Goal: Transaction & Acquisition: Purchase product/service

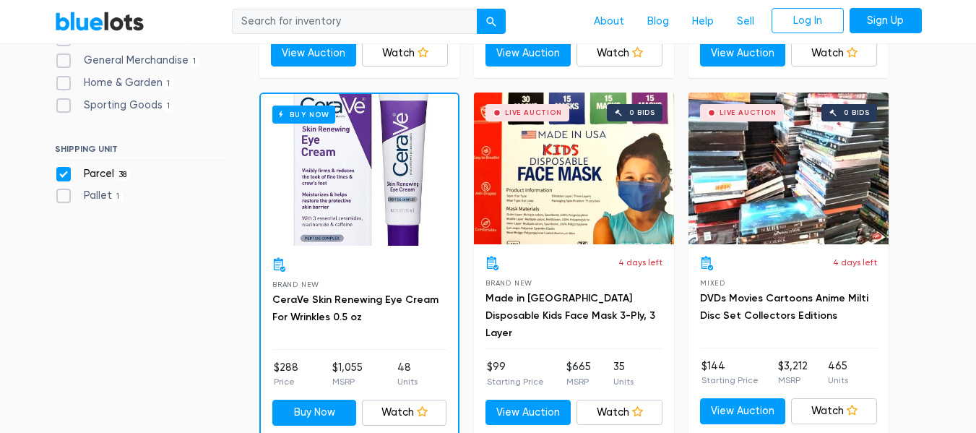
scroll to position [316, 0]
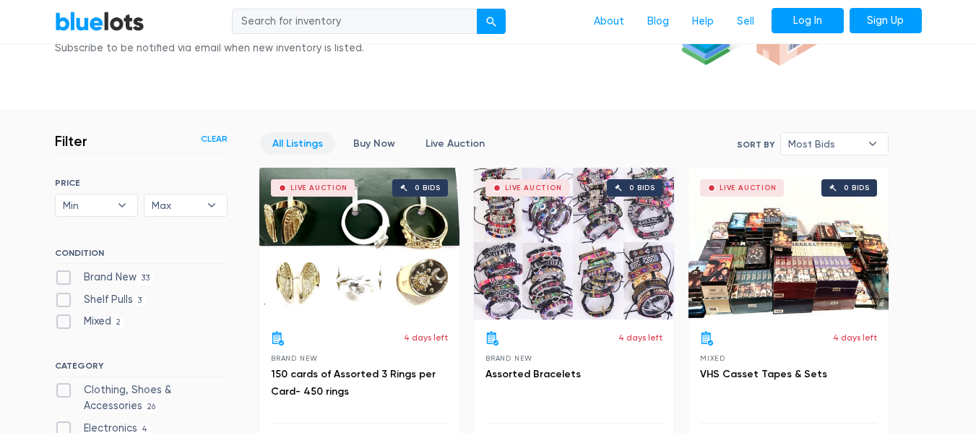
click at [809, 25] on link "Log In" at bounding box center [807, 21] width 72 height 26
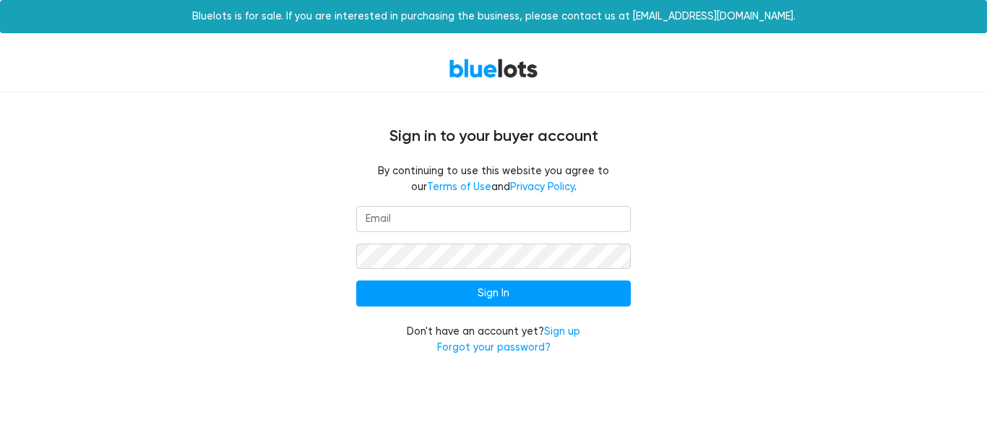
type input "[PERSON_NAME][EMAIL_ADDRESS][DOMAIN_NAME]"
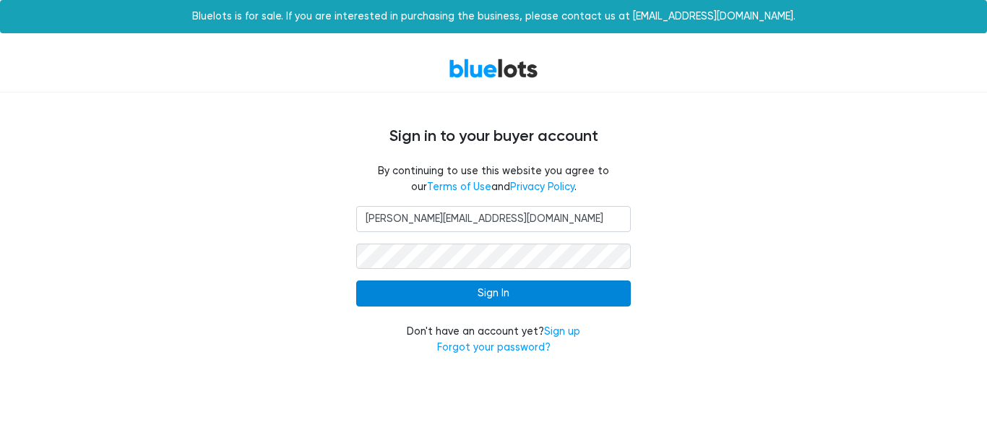
click at [457, 291] on input "Sign In" at bounding box center [493, 293] width 274 height 26
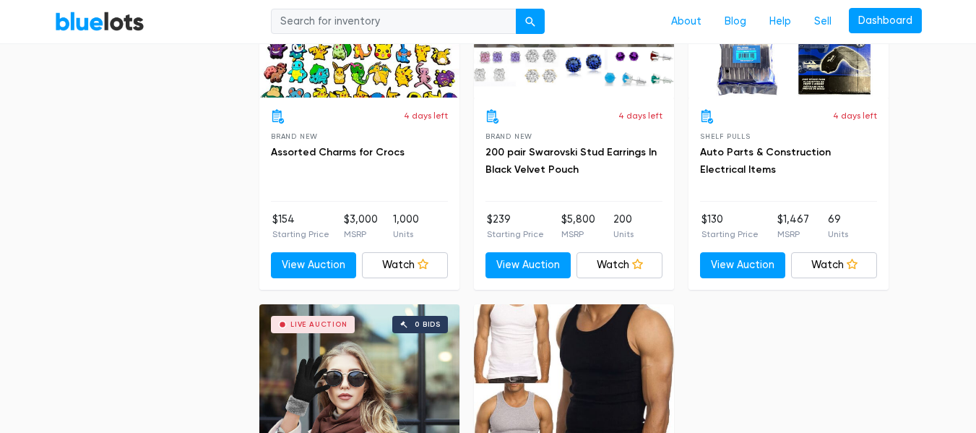
scroll to position [5200, 0]
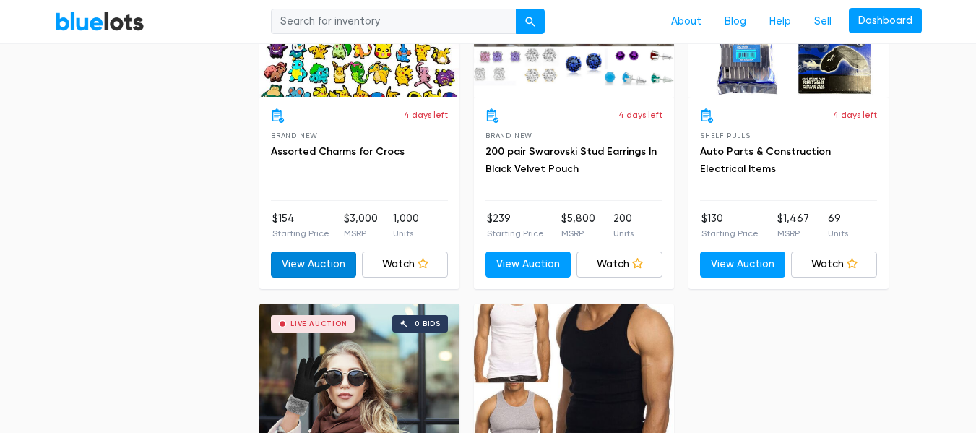
click at [324, 261] on link "View Auction" at bounding box center [314, 264] width 86 height 26
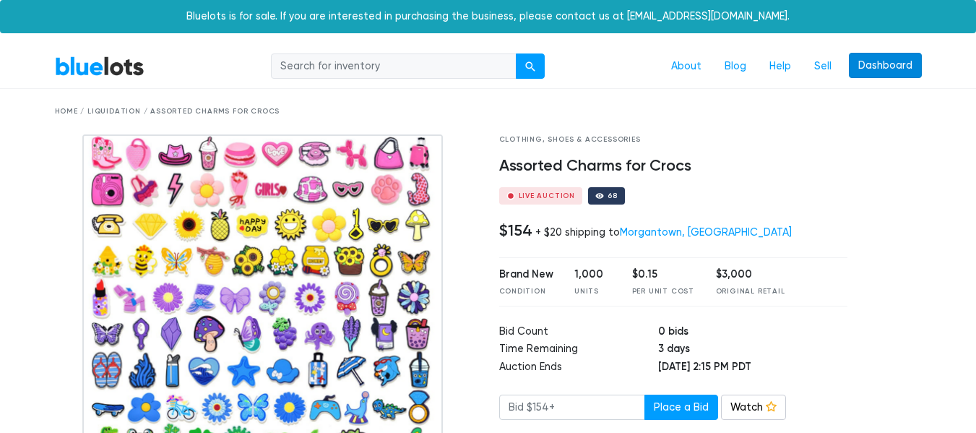
click at [905, 66] on link "Dashboard" at bounding box center [885, 66] width 73 height 26
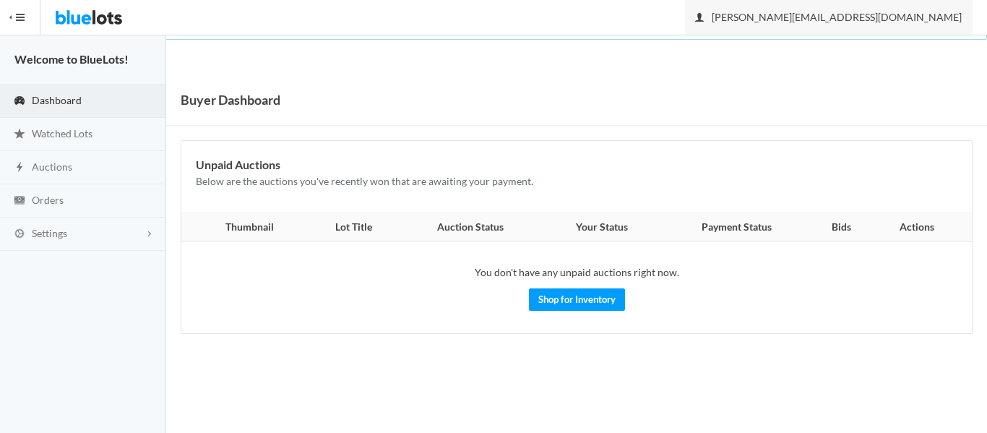
click at [871, 23] on link "jeremy@leftrightliquidations.com" at bounding box center [828, 17] width 287 height 35
click at [848, 25] on link "jeremy@leftrightliquidations.com" at bounding box center [828, 17] width 287 height 35
click at [61, 240] on link "Settings" at bounding box center [83, 233] width 166 height 33
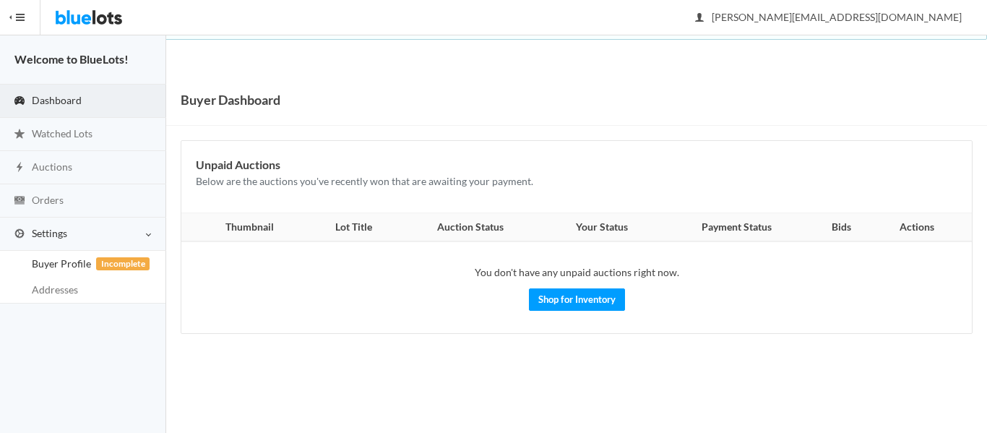
click at [75, 261] on span "Buyer Profile Incomplete" at bounding box center [61, 263] width 59 height 12
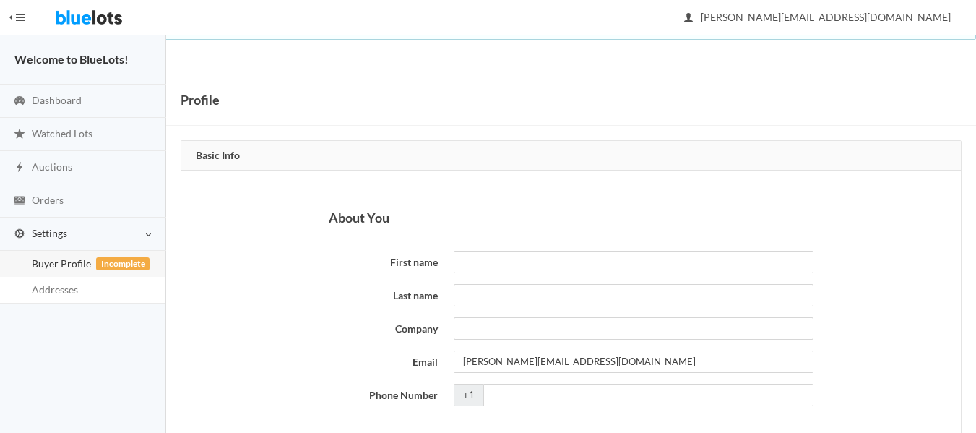
scroll to position [72, 0]
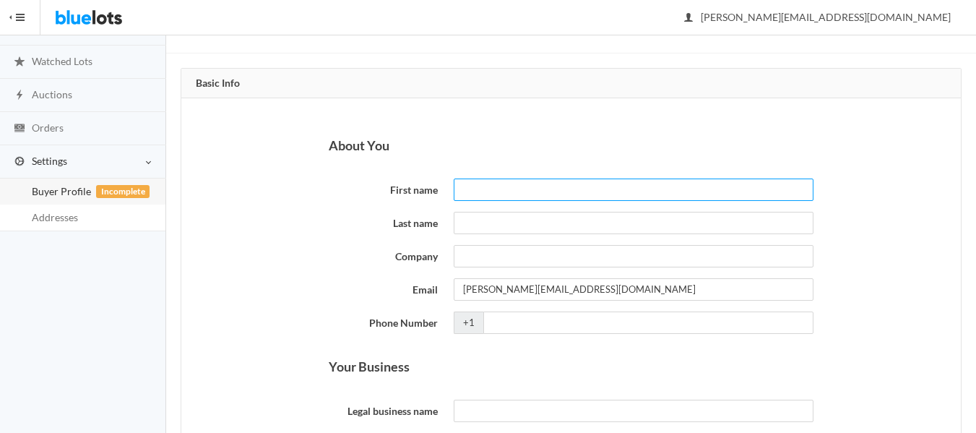
click at [563, 188] on input "First name" at bounding box center [633, 189] width 359 height 22
type input "[PERSON_NAME]"
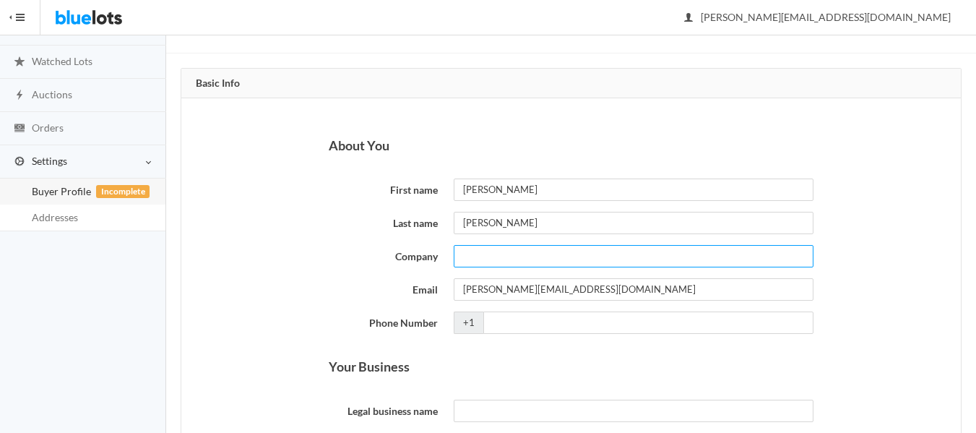
type input "Left/ Right Liquidations"
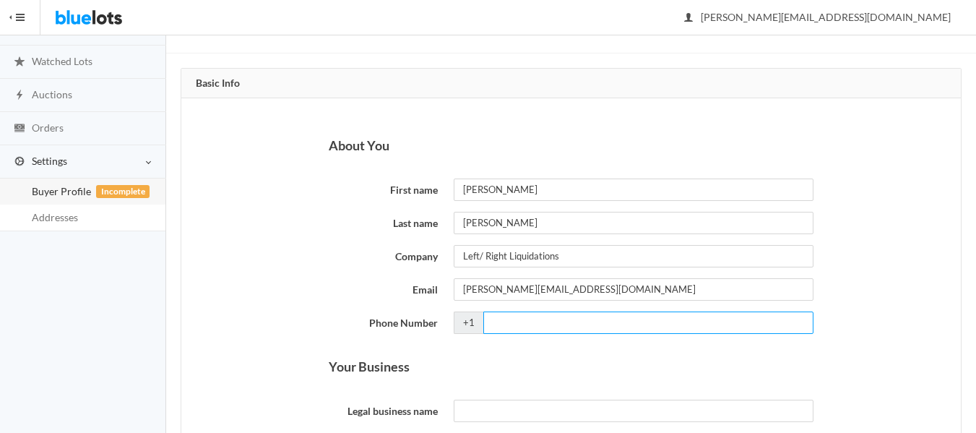
type input "3042768651"
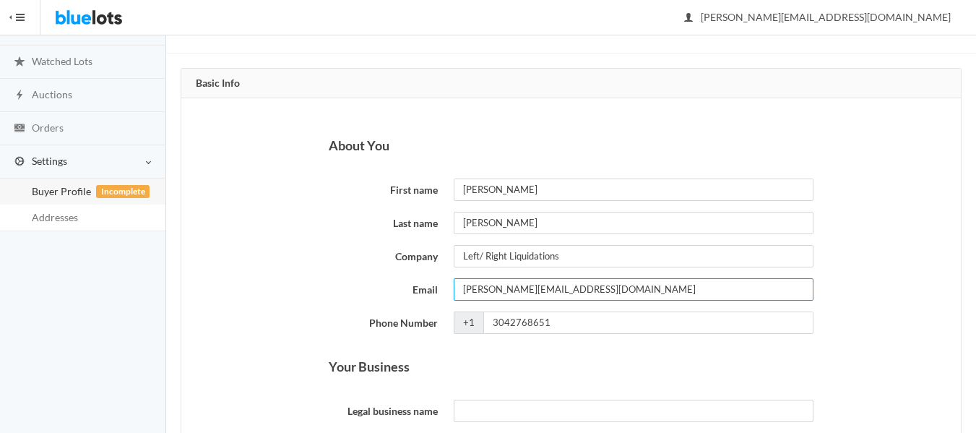
drag, startPoint x: 627, startPoint y: 287, endPoint x: 446, endPoint y: 287, distance: 181.3
click at [446, 287] on div "jeremy@leftrightliquidations.com" at bounding box center [633, 289] width 375 height 22
type input "thethriftymountaineer@gmail.com"
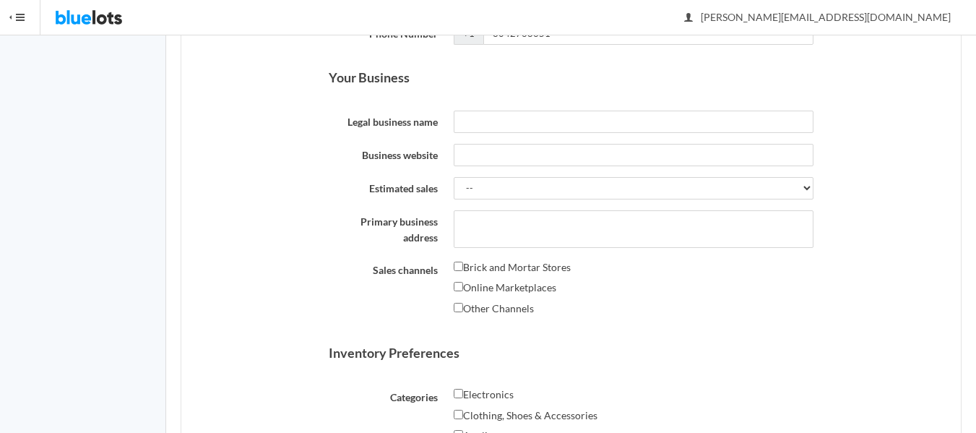
scroll to position [289, 0]
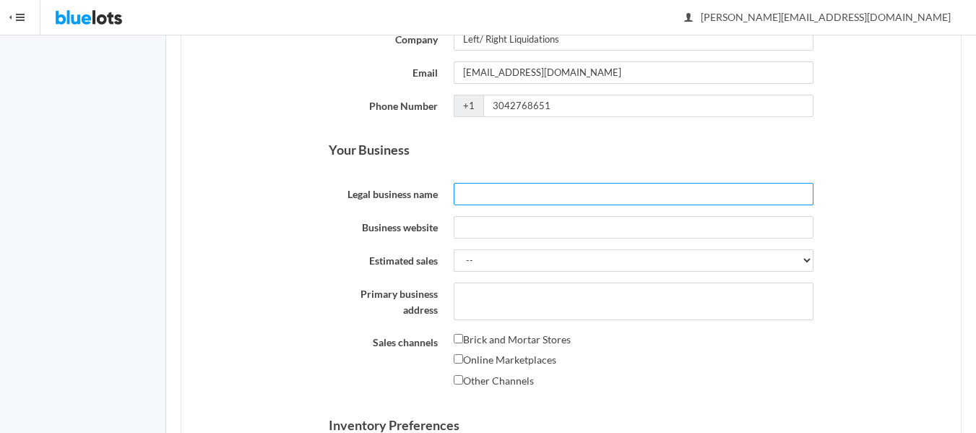
click at [478, 193] on input "Legal business name" at bounding box center [633, 194] width 359 height 22
type input "The Thrifty Mountaineer"
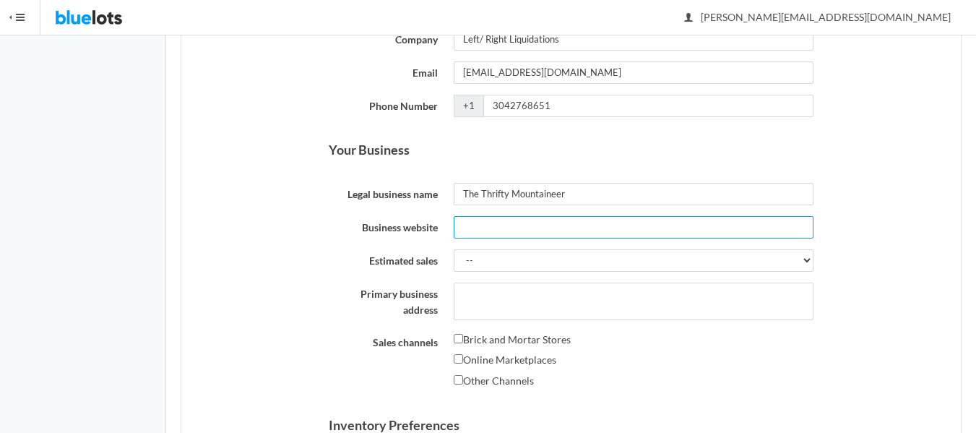
type input "The Thrifty Mountaineer"
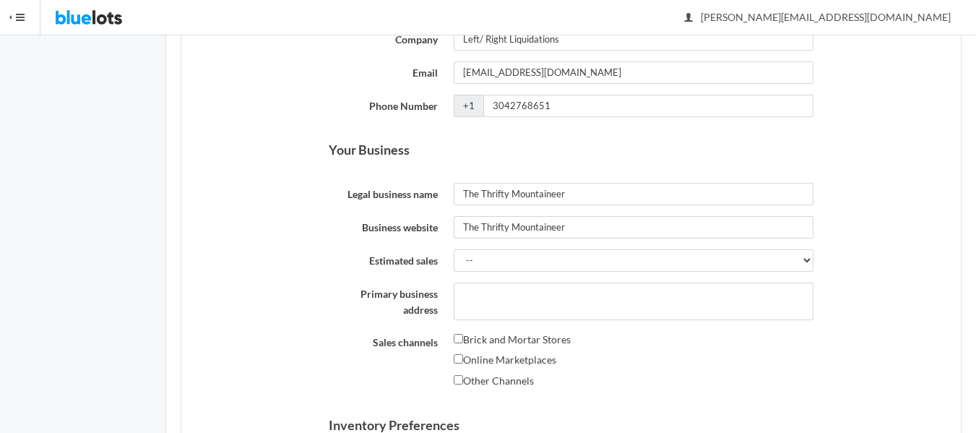
type textarea "26 Cassville Mt. Morris Road"
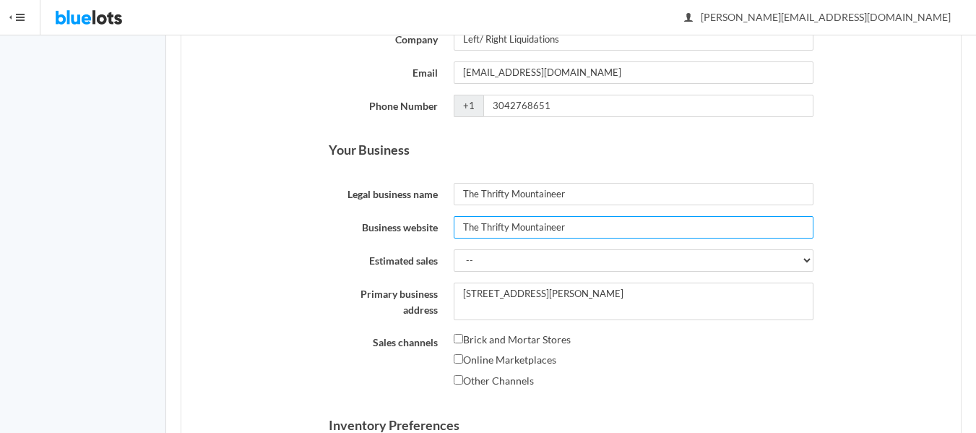
drag, startPoint x: 565, startPoint y: 228, endPoint x: 442, endPoint y: 227, distance: 122.8
click at [442, 227] on div "Business website The Thrifty Mountaineer" at bounding box center [571, 227] width 501 height 22
type input "www.thethriftymountaineer.com"
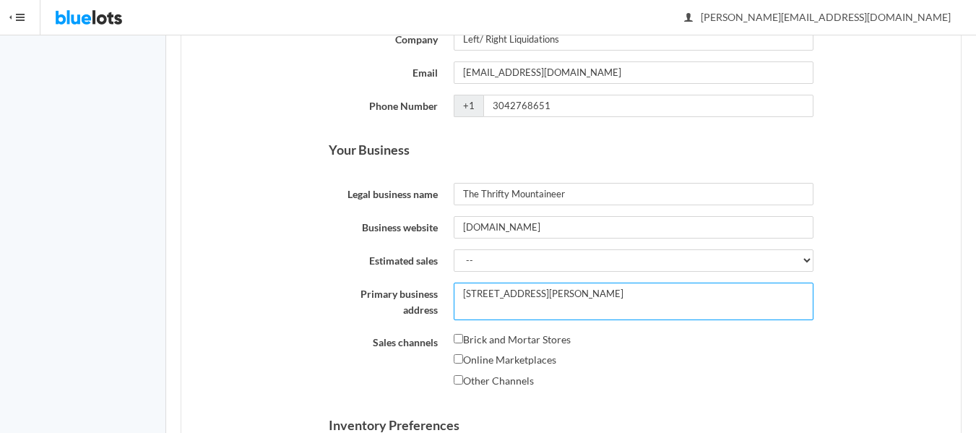
click at [541, 295] on textarea "26 Cassville Mt. Morris Road" at bounding box center [633, 301] width 359 height 38
drag, startPoint x: 600, startPoint y: 294, endPoint x: 415, endPoint y: 264, distance: 188.0
click at [415, 264] on form "About You First name jeremy Last name maddox Company Left/ Right Liquidations E…" at bounding box center [571, 417] width 485 height 993
type textarea "7093 Mall Road"
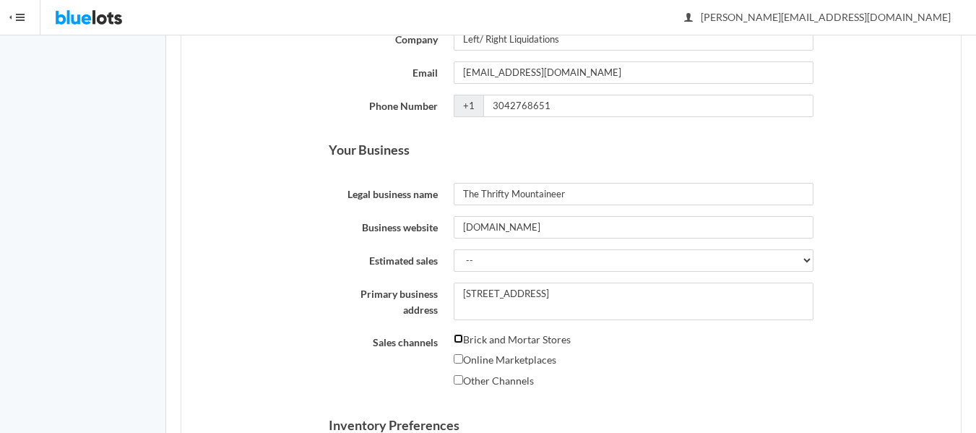
click at [456, 337] on input "Brick and Mortar Stores" at bounding box center [458, 338] width 9 height 9
checkbox input "true"
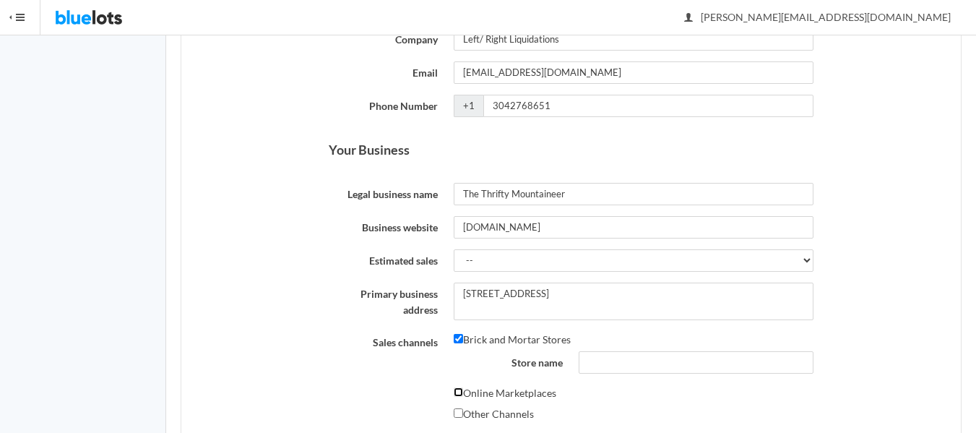
click at [462, 391] on input "Online Marketplaces" at bounding box center [458, 391] width 9 height 9
checkbox input "true"
click at [468, 263] on select "-- Less than $5,000 $5,000 to $10,000 $10,000 to $25,000 $25,000 to $50,000 $50…" at bounding box center [633, 260] width 359 height 22
select select "More than $100,000"
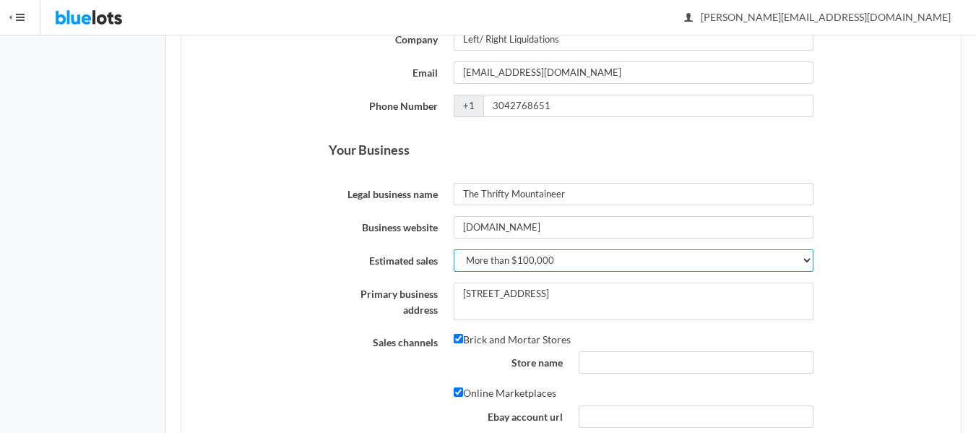
click at [454, 249] on select "-- Less than $5,000 $5,000 to $10,000 $10,000 to $25,000 $25,000 to $50,000 $50…" at bounding box center [633, 260] width 359 height 22
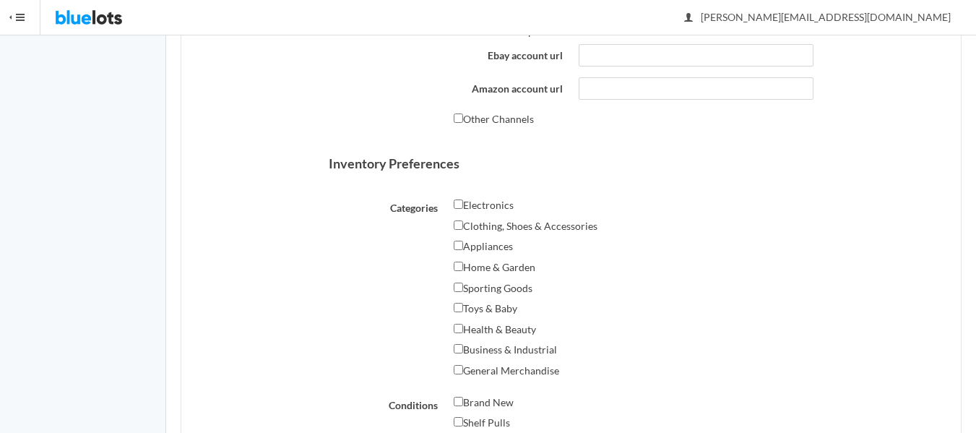
scroll to position [722, 0]
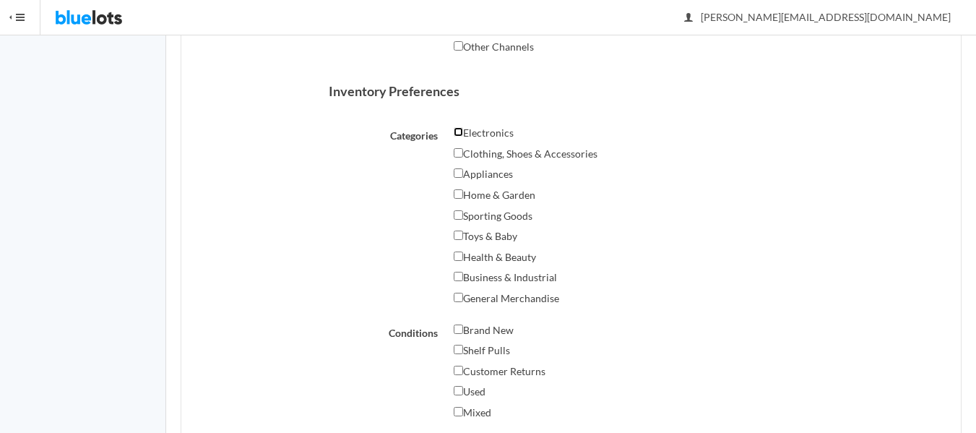
click at [462, 130] on input "Electronics" at bounding box center [458, 131] width 9 height 9
checkbox input "true"
click at [455, 160] on label "Clothing, Shoes & Accessories" at bounding box center [526, 153] width 144 height 17
click at [455, 157] on input "Clothing, Shoes & Accessories" at bounding box center [458, 152] width 9 height 9
checkbox input "true"
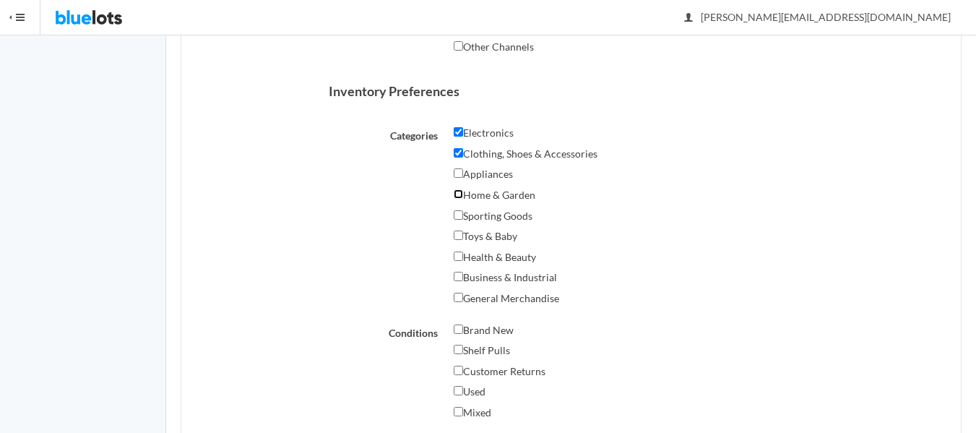
click at [458, 193] on input "Home & Garden" at bounding box center [458, 193] width 9 height 9
checkbox input "true"
click at [459, 170] on input "Appliances" at bounding box center [458, 172] width 9 height 9
checkbox input "true"
click at [458, 215] on input "Sporting Goods" at bounding box center [458, 214] width 9 height 9
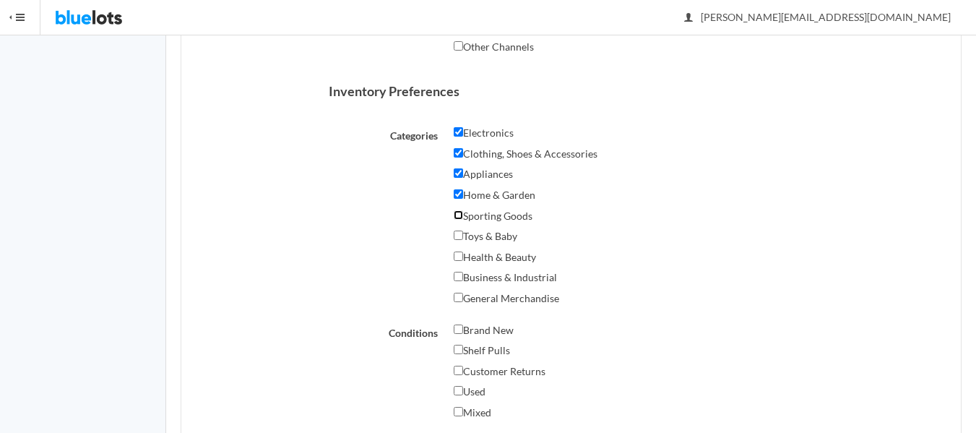
checkbox input "true"
click at [459, 238] on input "Toys & Baby" at bounding box center [458, 234] width 9 height 9
checkbox input "true"
click at [456, 259] on input "Health & Beauty" at bounding box center [458, 255] width 9 height 9
checkbox input "true"
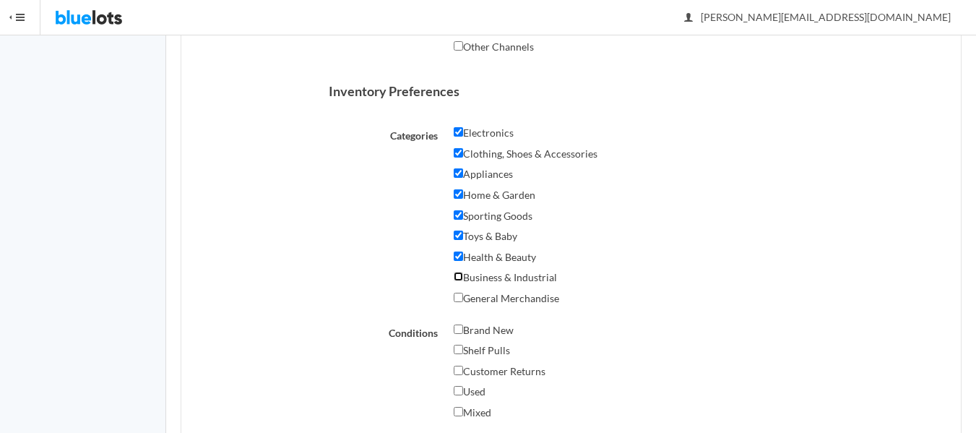
click at [455, 280] on input "Business & Industrial" at bounding box center [458, 276] width 9 height 9
checkbox input "true"
click at [456, 295] on input "General Merchandise" at bounding box center [458, 297] width 9 height 9
checkbox input "true"
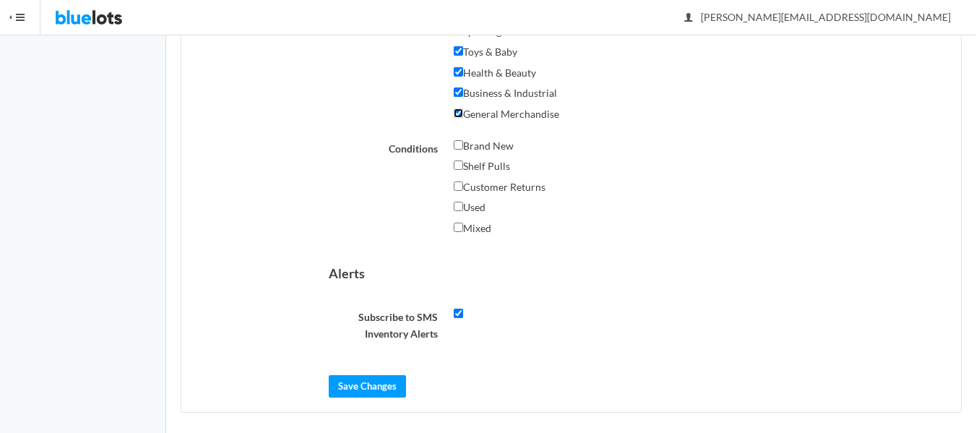
scroll to position [915, 0]
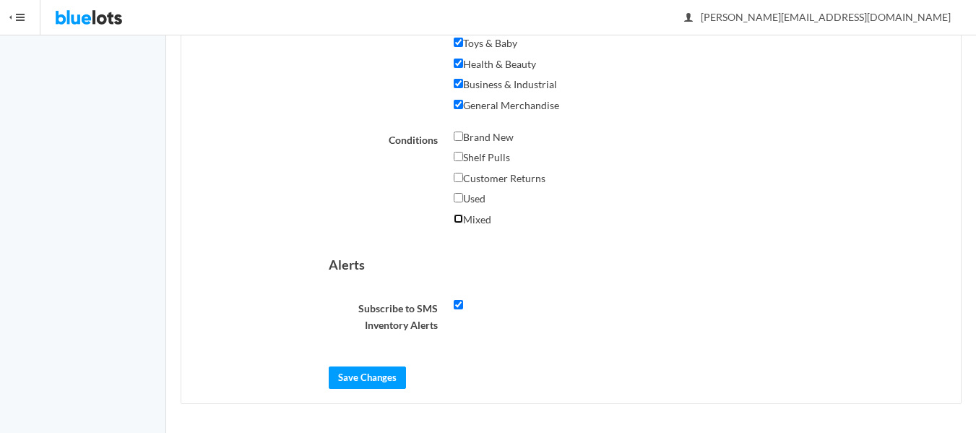
click at [460, 217] on input "Mixed" at bounding box center [458, 218] width 9 height 9
click at [460, 220] on input "Mixed" at bounding box center [458, 218] width 9 height 9
checkbox input "false"
click at [458, 137] on input "Brand New" at bounding box center [458, 135] width 9 height 9
checkbox input "true"
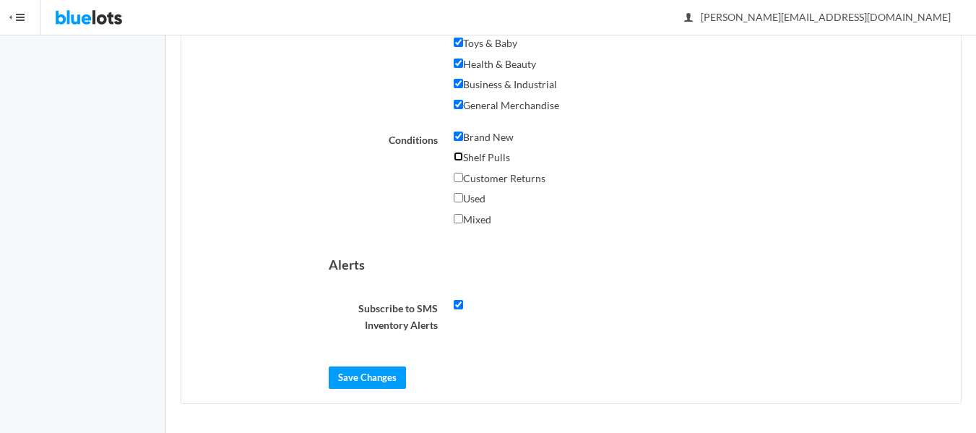
click at [459, 153] on input "Shelf Pulls" at bounding box center [458, 156] width 9 height 9
checkbox input "true"
click at [378, 381] on input "Save Changes" at bounding box center [367, 377] width 77 height 22
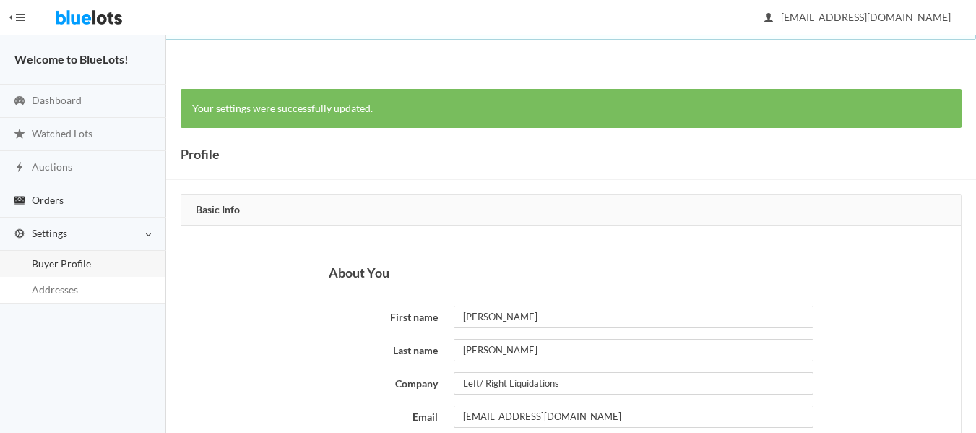
click at [59, 202] on span "Orders" at bounding box center [48, 200] width 32 height 12
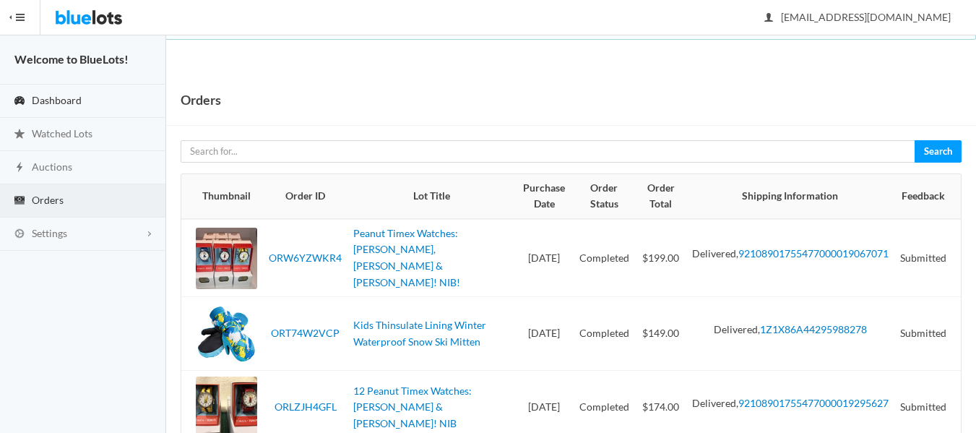
click at [69, 99] on span "Dashboard" at bounding box center [57, 100] width 50 height 12
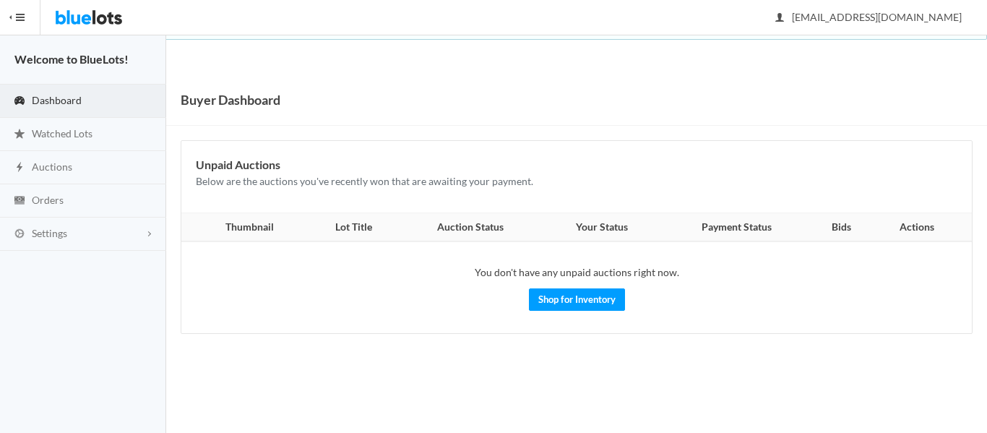
click at [108, 17] on img at bounding box center [89, 17] width 68 height 35
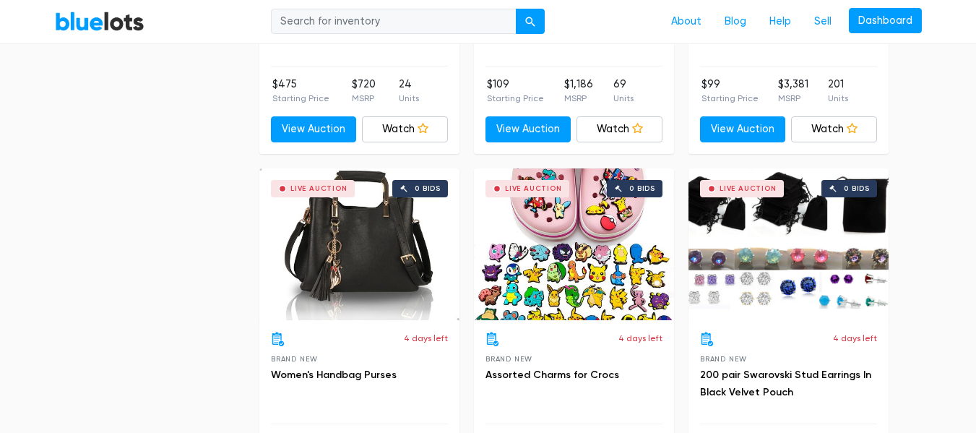
scroll to position [5128, 0]
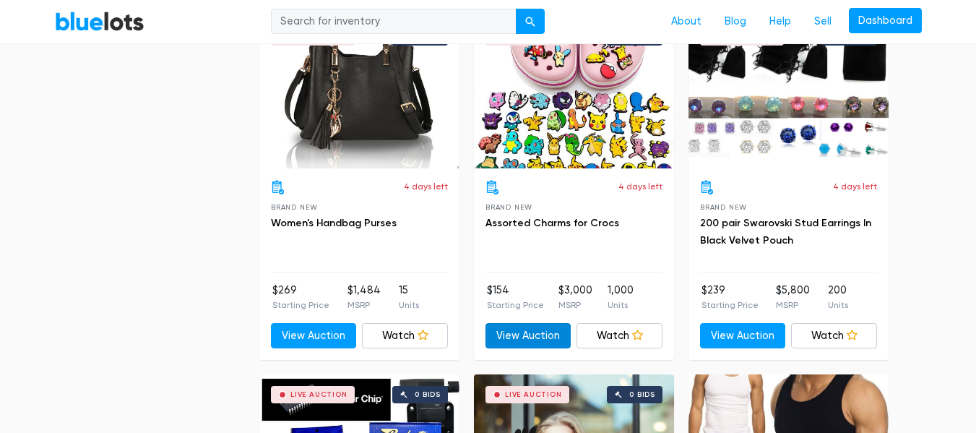
click at [538, 334] on link "View Auction" at bounding box center [528, 336] width 86 height 26
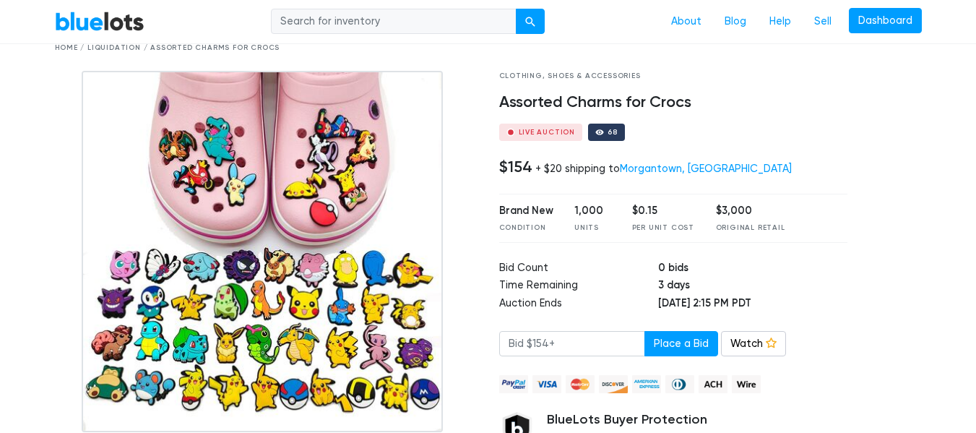
scroll to position [144, 0]
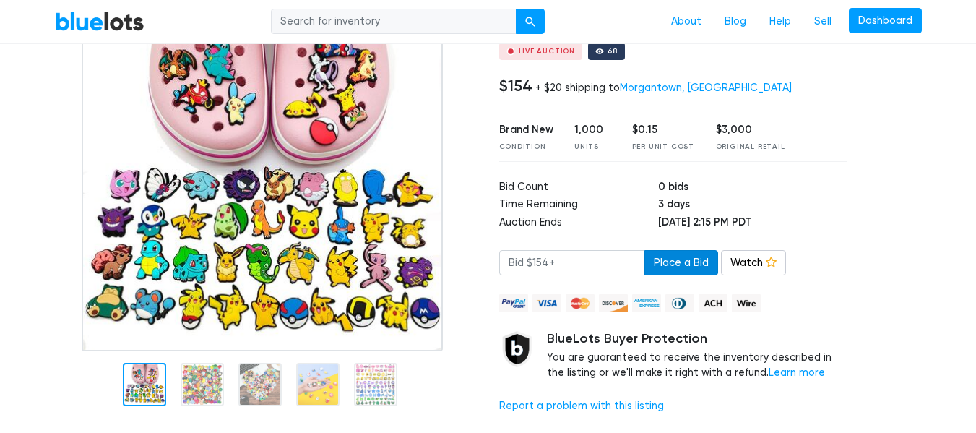
click at [657, 271] on button "Place a Bid" at bounding box center [681, 263] width 74 height 26
type input "154"
click at [669, 266] on button "Place a Bid" at bounding box center [681, 263] width 74 height 26
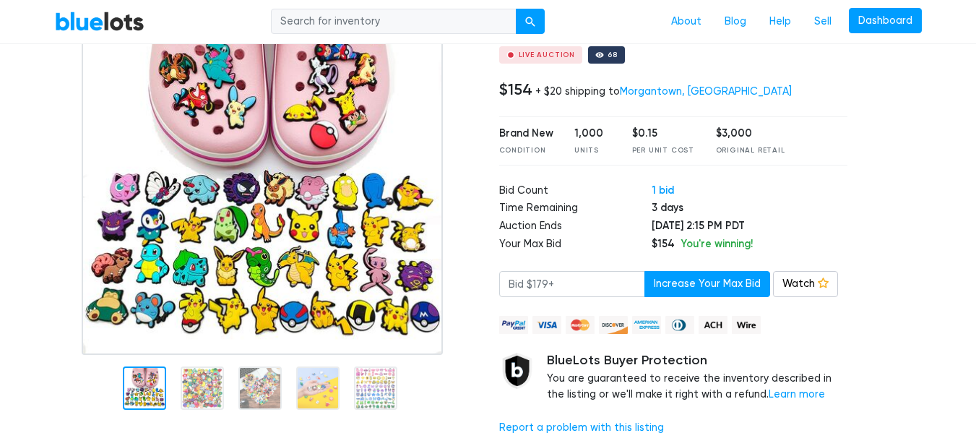
scroll to position [217, 0]
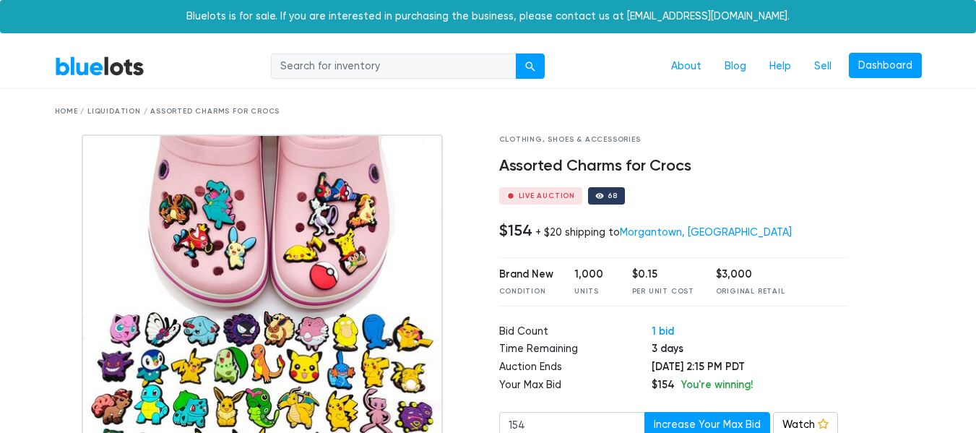
drag, startPoint x: 567, startPoint y: 127, endPoint x: 576, endPoint y: 126, distance: 9.5
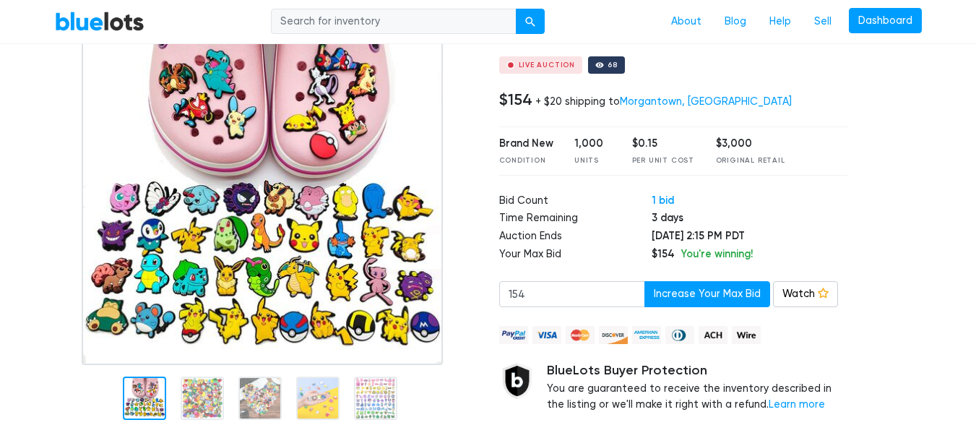
scroll to position [72, 0]
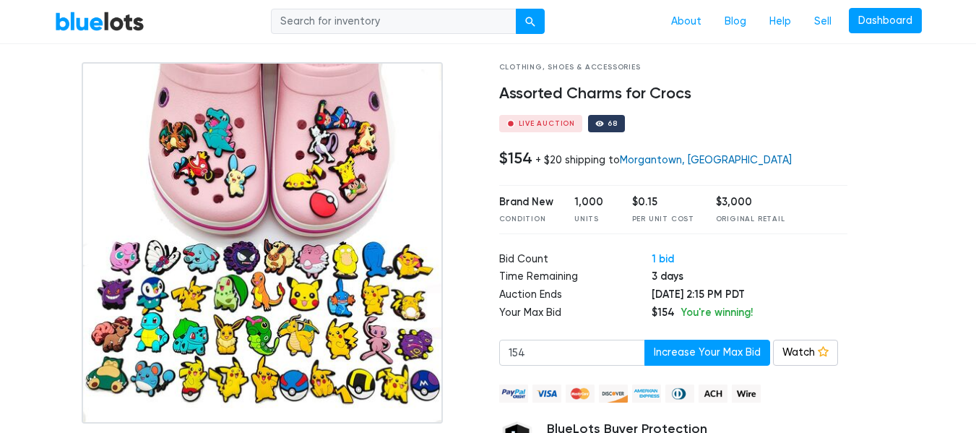
click at [662, 160] on link "Morgantown, WV" at bounding box center [706, 160] width 172 height 12
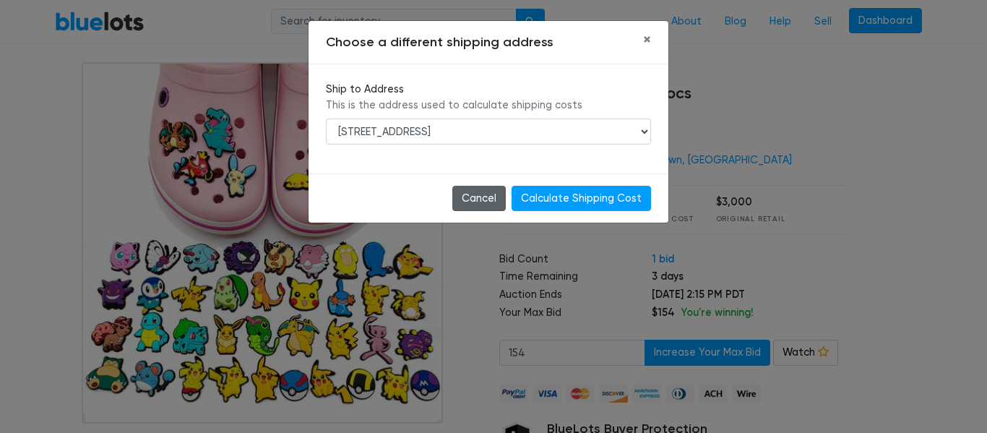
click at [485, 205] on button "Cancel" at bounding box center [478, 199] width 53 height 26
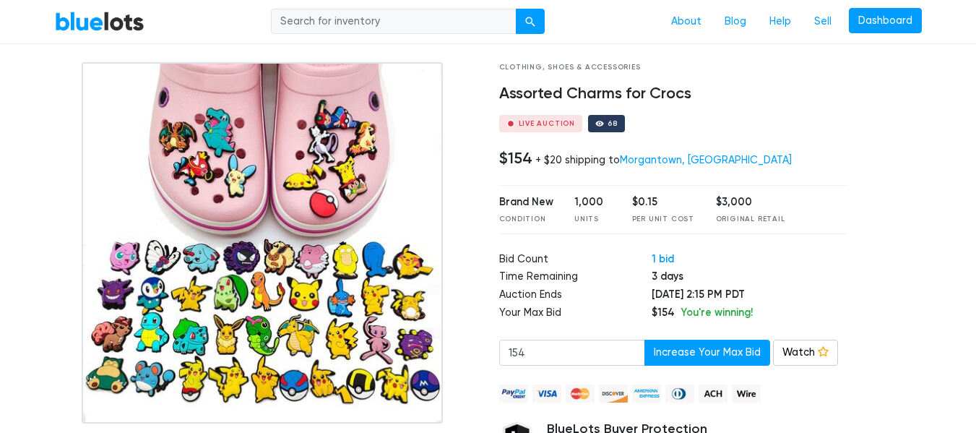
click at [111, 19] on link "BlueLots" at bounding box center [100, 21] width 90 height 21
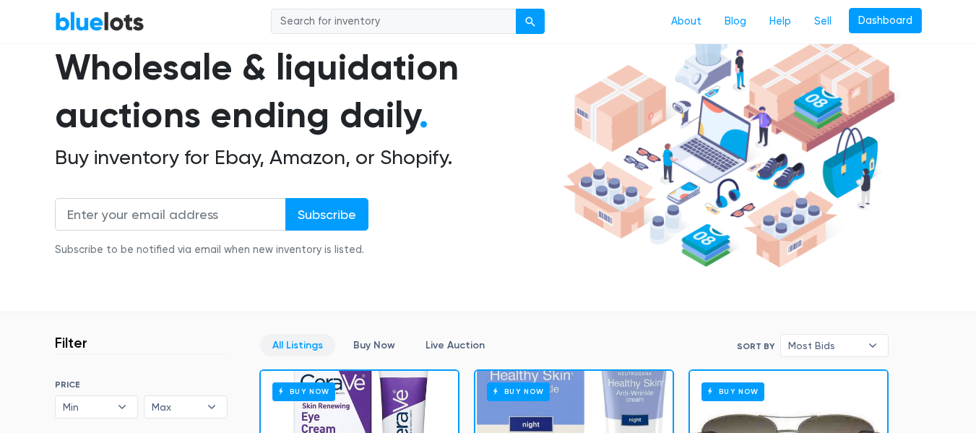
scroll to position [289, 0]
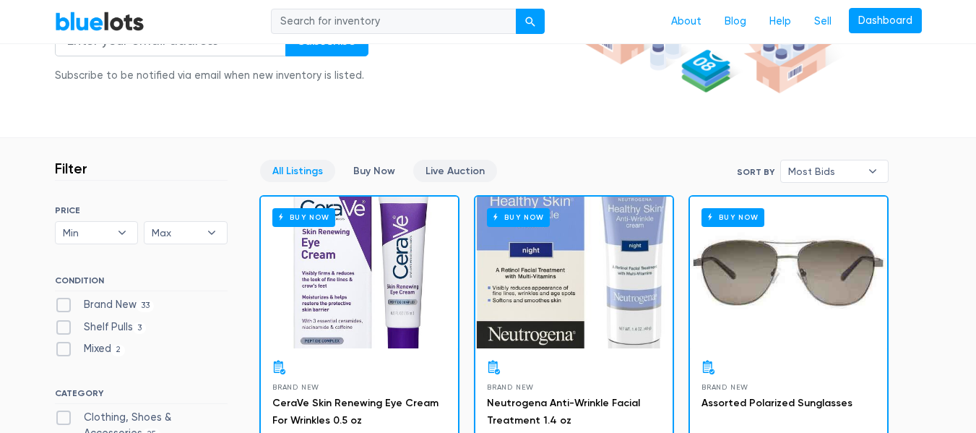
click at [435, 170] on link "Live Auction" at bounding box center [455, 171] width 84 height 22
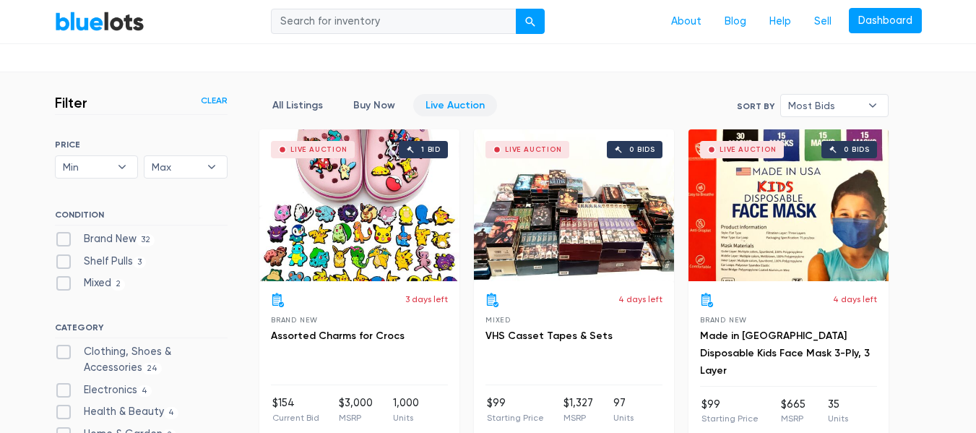
scroll to position [389, 0]
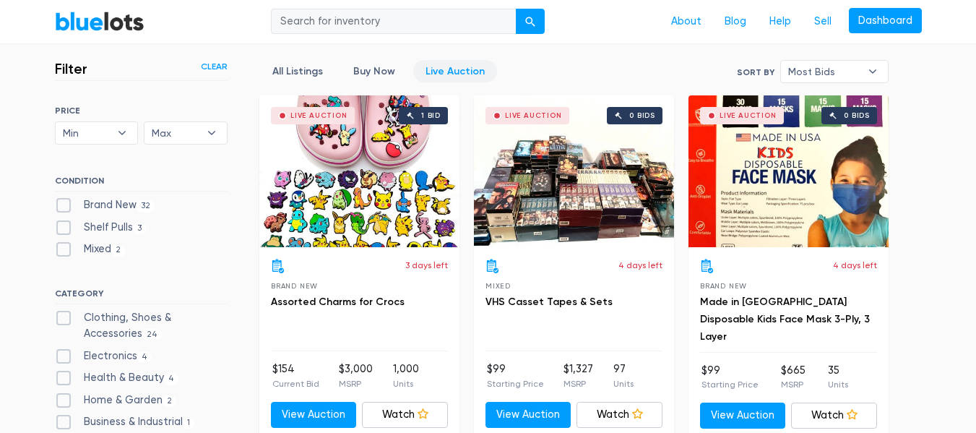
click at [56, 206] on label "Brand New 32" at bounding box center [105, 205] width 100 height 16
click at [56, 206] on New"] "Brand New 32" at bounding box center [59, 201] width 9 height 9
checkbox New"] "true"
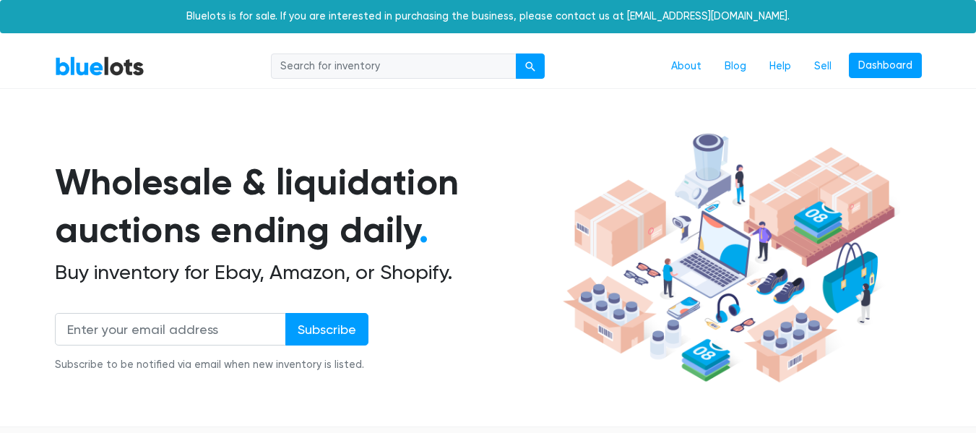
scroll to position [389, 0]
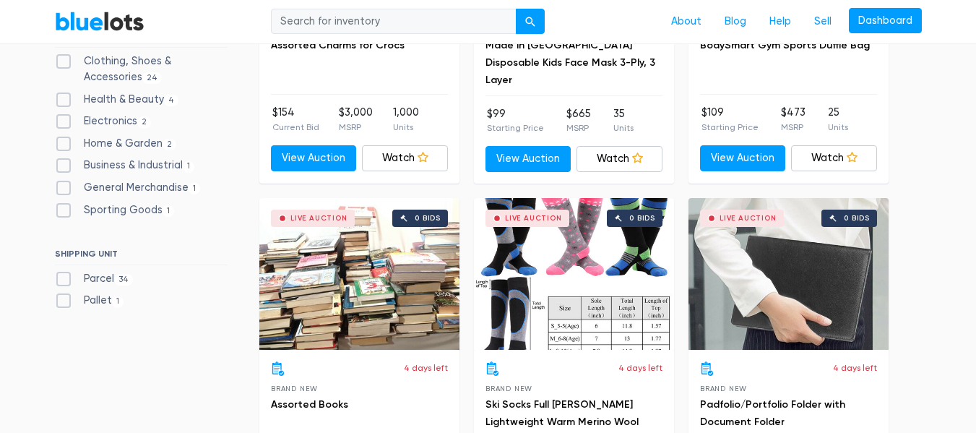
scroll to position [678, 0]
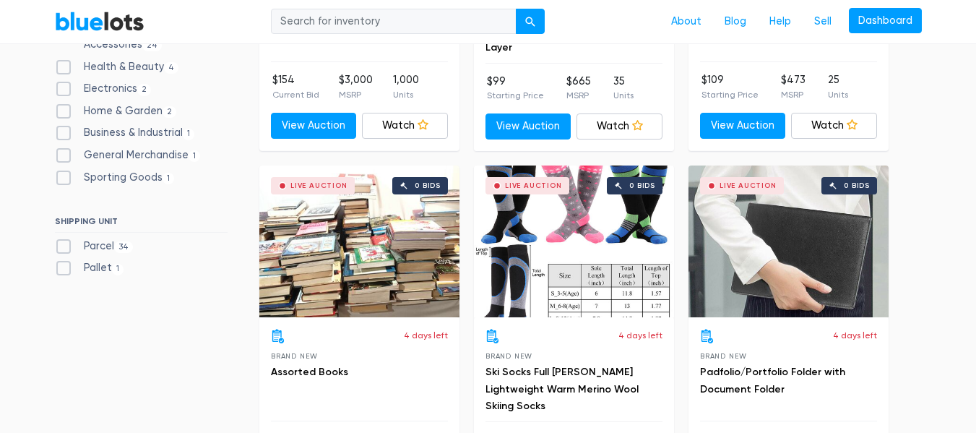
click at [69, 271] on label "Pallet 1" at bounding box center [89, 268] width 69 height 16
click at [64, 269] on input "Pallet 1" at bounding box center [59, 264] width 9 height 9
checkbox input "true"
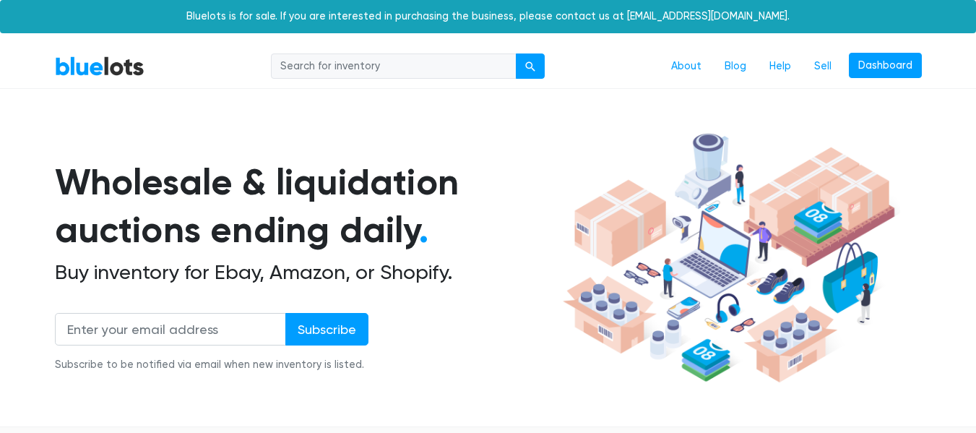
scroll to position [389, 0]
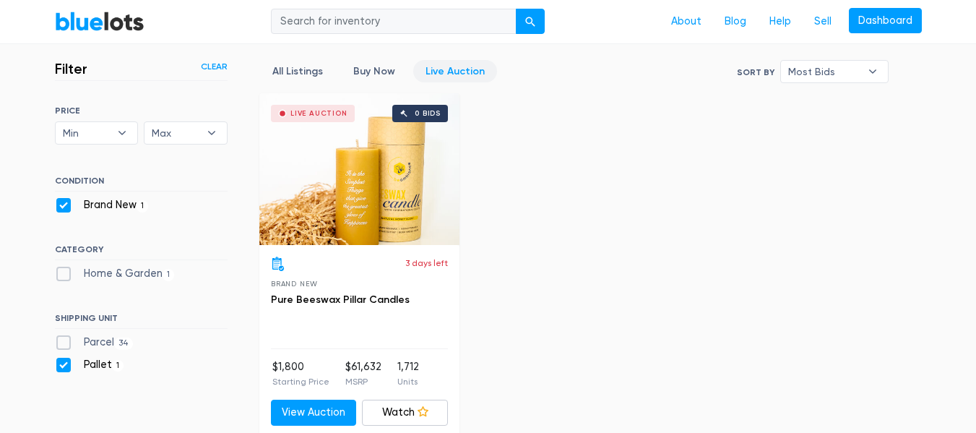
click at [63, 363] on label "Pallet 1" at bounding box center [89, 365] width 69 height 16
click at [63, 363] on input "Pallet 1" at bounding box center [59, 361] width 9 height 9
checkbox input "false"
